Goal: Transaction & Acquisition: Register for event/course

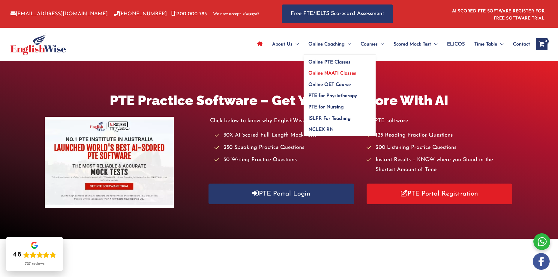
click at [334, 71] on span "Online NAATI Classes" at bounding box center [332, 73] width 48 height 5
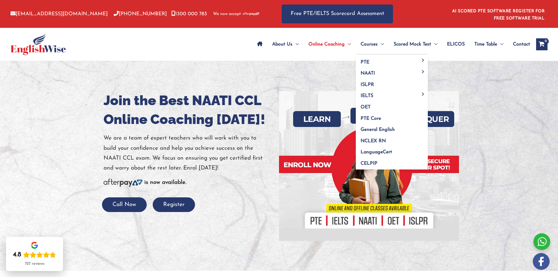
click at [373, 38] on span "Courses" at bounding box center [369, 44] width 17 height 21
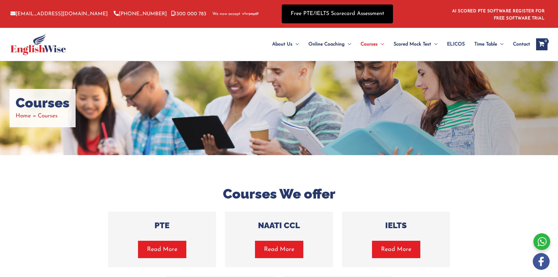
click at [337, 23] on link "Free PTE/IELTS Scorecard Assessment" at bounding box center [337, 13] width 111 height 19
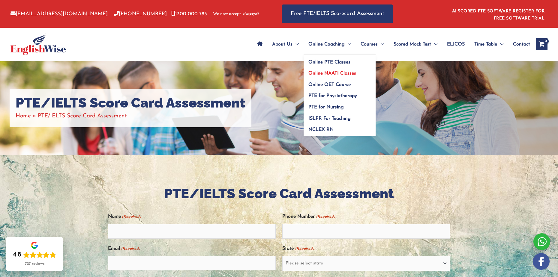
click at [334, 70] on link "Online NAATI Classes" at bounding box center [340, 71] width 72 height 11
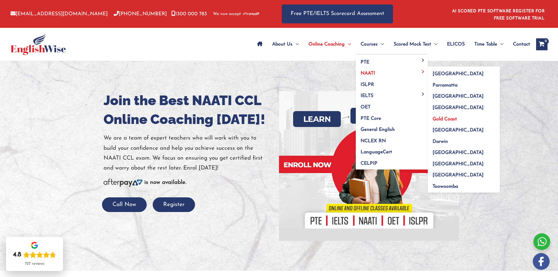
click at [445, 112] on link "Gold Coast" at bounding box center [464, 117] width 72 height 11
click at [443, 110] on span "[GEOGRAPHIC_DATA]" at bounding box center [458, 108] width 51 height 5
click at [442, 106] on span "[GEOGRAPHIC_DATA]" at bounding box center [458, 108] width 51 height 5
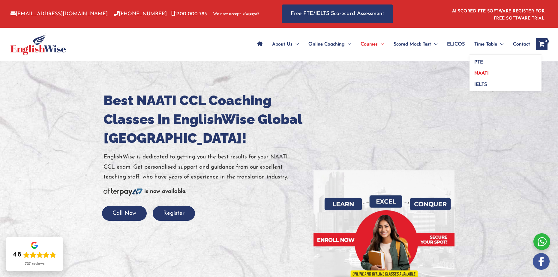
click at [480, 76] on span "NAATI" at bounding box center [481, 73] width 14 height 5
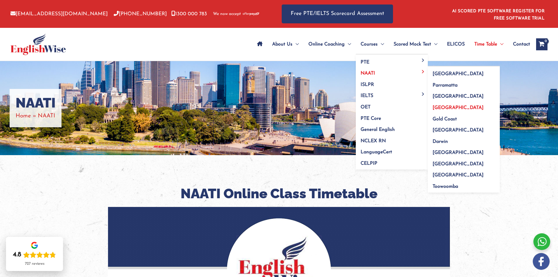
click at [439, 107] on span "[GEOGRAPHIC_DATA]" at bounding box center [458, 108] width 51 height 5
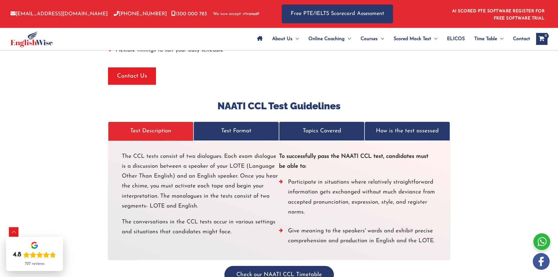
scroll to position [1590, 0]
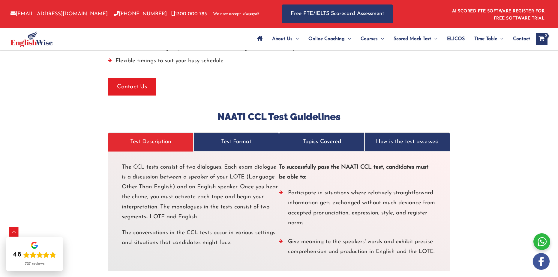
click at [235, 137] on p "Test Format" at bounding box center [236, 142] width 73 height 10
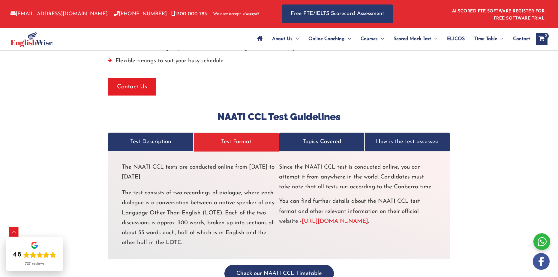
click at [291, 137] on p "Topics Covered" at bounding box center [321, 142] width 73 height 10
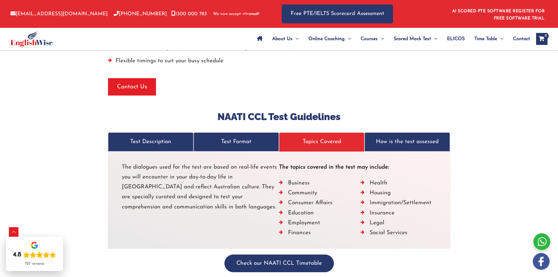
click at [427, 133] on link "How is the test assessed" at bounding box center [406, 142] width 85 height 19
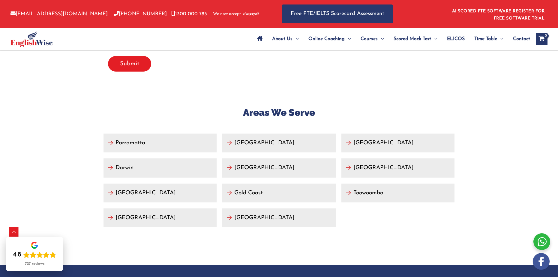
scroll to position [2220, 0]
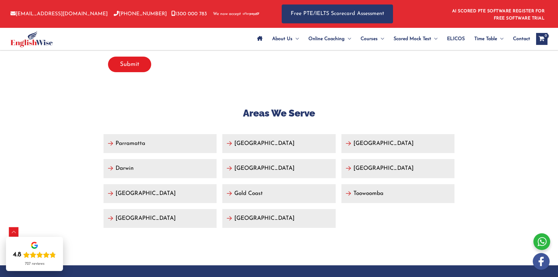
click at [270, 159] on link "Brisbane" at bounding box center [278, 168] width 113 height 19
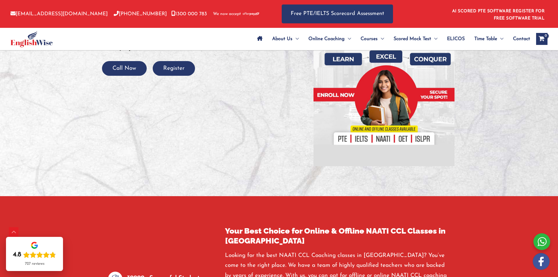
scroll to position [180, 0]
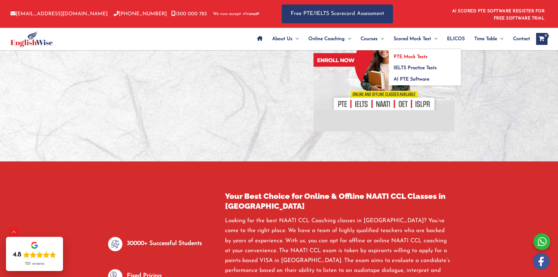
click at [411, 56] on span "PTE Mock Tests" at bounding box center [411, 57] width 34 height 5
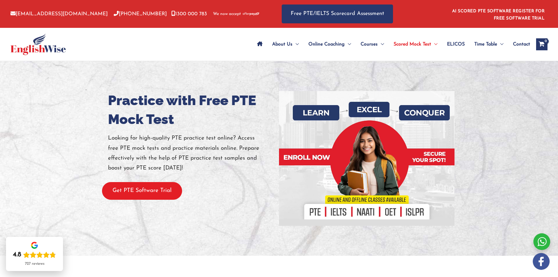
click at [149, 192] on button "Get PTE Software Trial" at bounding box center [142, 191] width 80 height 18
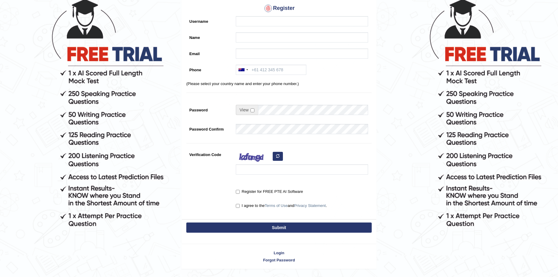
scroll to position [44, 0]
